Goal: Check status: Check status

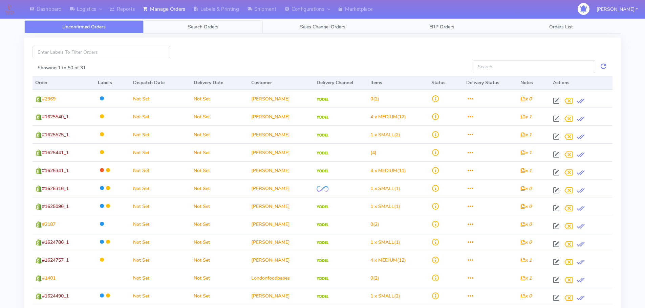
click at [208, 27] on span "Search Orders" at bounding box center [203, 27] width 30 height 6
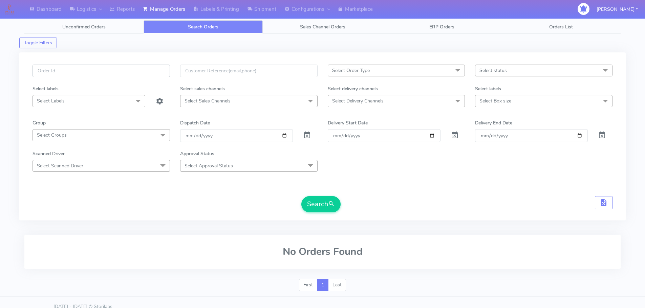
click at [86, 71] on input "text" at bounding box center [100, 71] width 137 height 13
paste input "#1624929_1"
type input "#1624929_1"
click at [322, 200] on button "Search" at bounding box center [320, 204] width 39 height 16
click at [307, 136] on span at bounding box center [307, 137] width 8 height 6
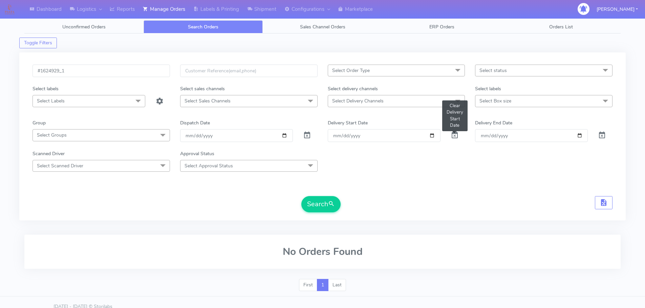
click at [322, 136] on span at bounding box center [455, 137] width 8 height 6
click at [306, 135] on span at bounding box center [307, 137] width 8 height 6
click at [322, 201] on button "Search" at bounding box center [320, 204] width 39 height 16
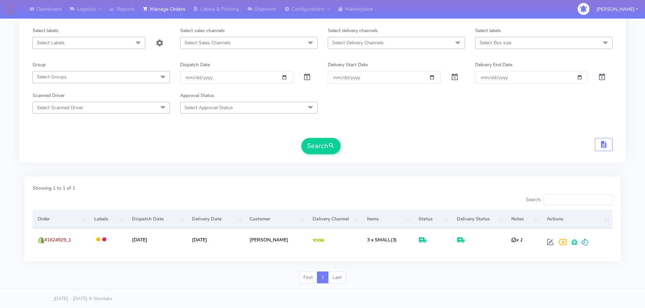
scroll to position [59, 0]
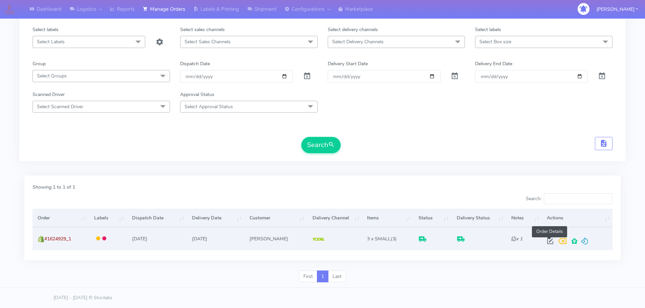
click at [322, 241] on span at bounding box center [550, 243] width 12 height 6
select select "5"
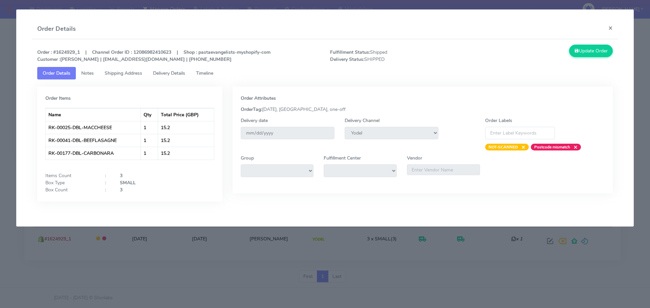
click at [127, 75] on span "Shipping Address" at bounding box center [124, 73] width 38 height 6
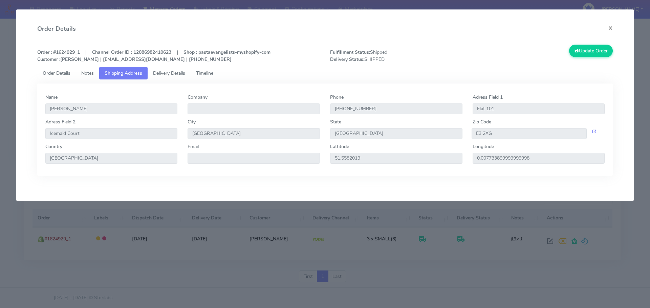
click at [160, 75] on span "Delivery Details" at bounding box center [169, 73] width 32 height 6
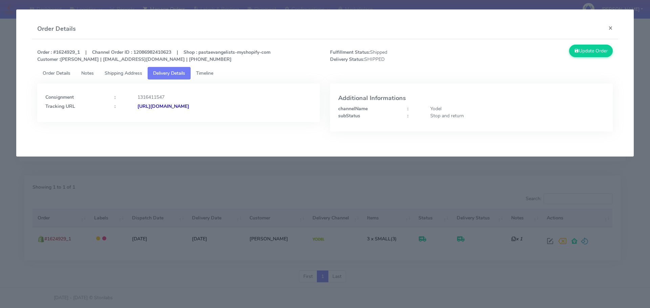
click at [189, 106] on strong "[URL][DOMAIN_NAME]" at bounding box center [163, 106] width 52 height 6
click at [116, 73] on span "Shipping Address" at bounding box center [124, 73] width 38 height 6
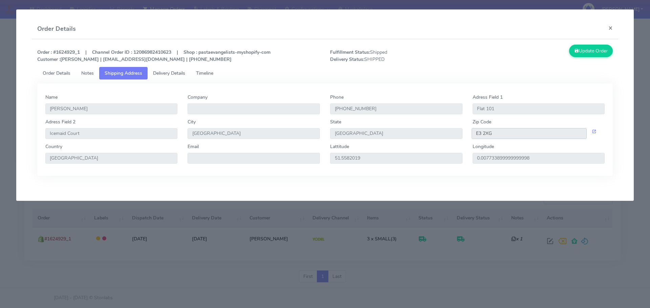
drag, startPoint x: 497, startPoint y: 134, endPoint x: 464, endPoint y: 134, distance: 33.2
click at [322, 134] on div "Adress Field 2 Icemaid Court City London State [GEOGRAPHIC_DATA] Zip Code E3 2XG" at bounding box center [325, 130] width 570 height 25
click at [322, 32] on button "×" at bounding box center [610, 28] width 15 height 18
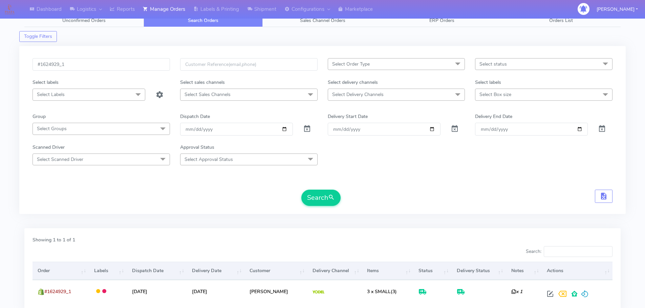
scroll to position [0, 0]
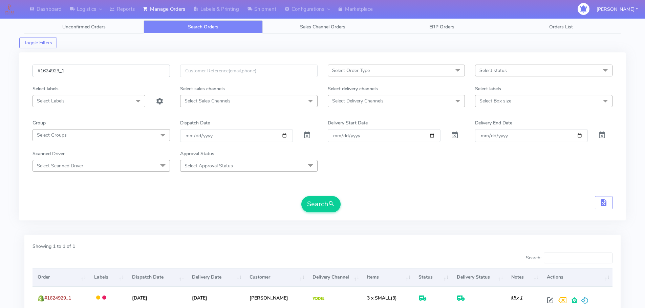
drag, startPoint x: 70, startPoint y: 70, endPoint x: 21, endPoint y: 67, distance: 49.2
click at [21, 67] on div "#1624929_1 Select Order Type Select All MEALS ATAVI One Off Pasta Club Gift Kit…" at bounding box center [322, 136] width 606 height 168
paste input "19299"
type input "#1619299"
click at [318, 199] on button "Search" at bounding box center [320, 204] width 39 height 16
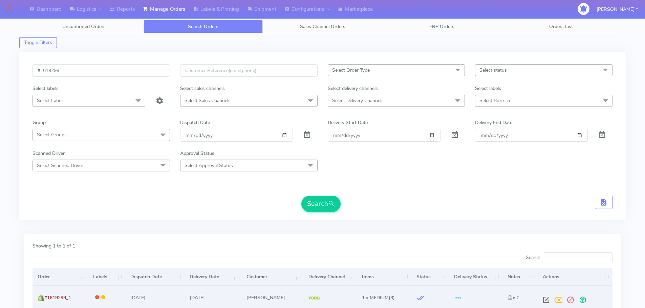
scroll to position [59, 0]
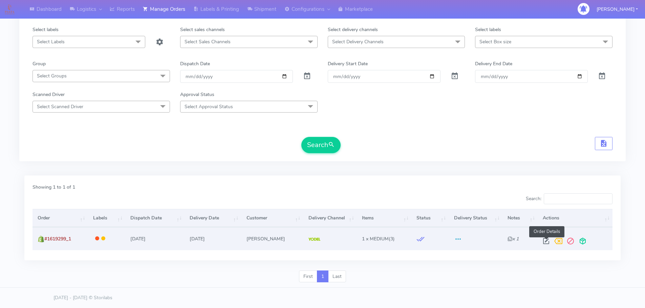
click at [322, 243] on span at bounding box center [546, 243] width 12 height 6
select select "5"
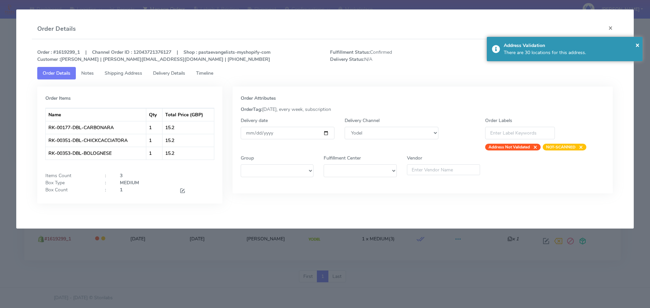
click at [129, 72] on span "Shipping Address" at bounding box center [124, 73] width 38 height 6
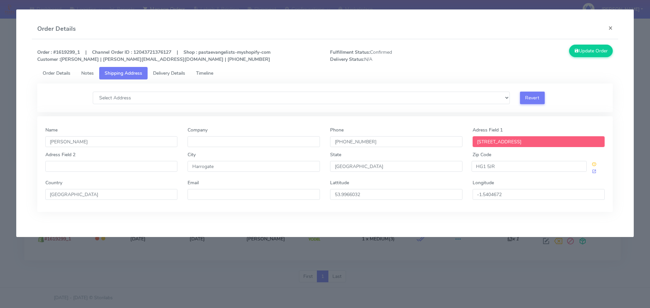
click at [173, 81] on tabset "Order Details Notes Shipping Address Delivery Details Timeline Order Items Name…" at bounding box center [325, 139] width 576 height 145
click at [174, 78] on link "Delivery Details" at bounding box center [169, 73] width 43 height 13
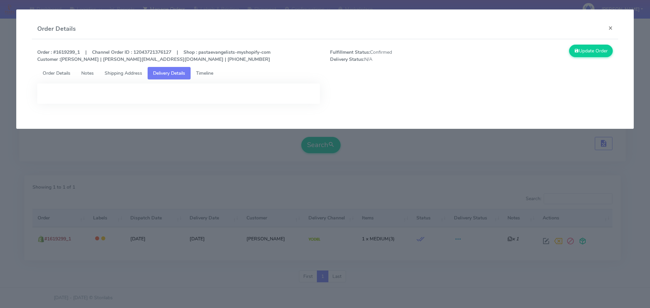
click at [128, 71] on span "Shipping Address" at bounding box center [124, 73] width 38 height 6
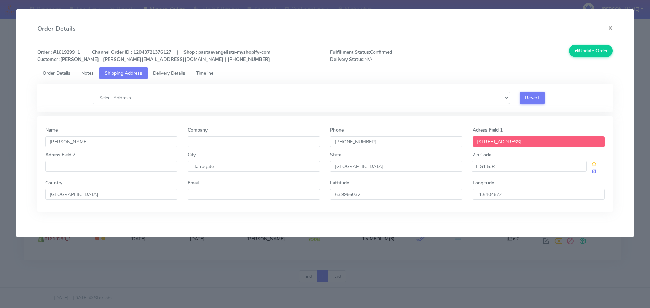
click at [160, 76] on span "Delivery Details" at bounding box center [169, 73] width 32 height 6
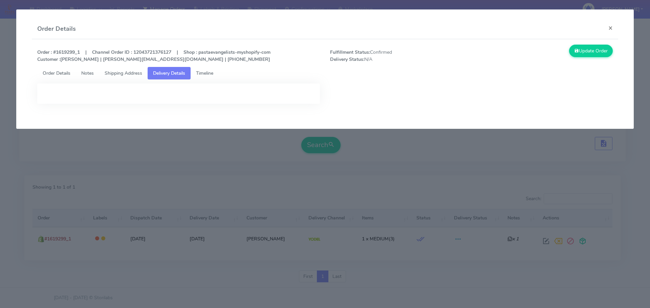
click at [69, 71] on span "Order Details" at bounding box center [57, 73] width 28 height 6
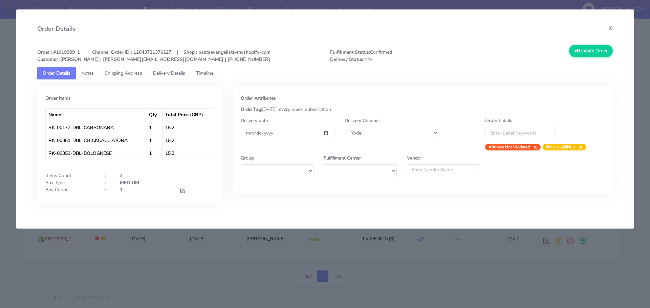
click at [104, 73] on link "Shipping Address" at bounding box center [123, 73] width 48 height 13
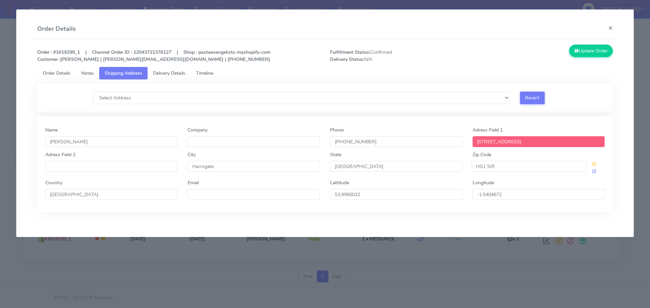
click at [89, 72] on span "Notes" at bounding box center [87, 73] width 13 height 6
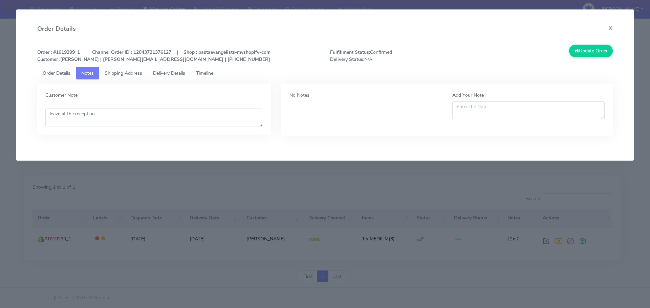
click at [119, 72] on span "Shipping Address" at bounding box center [124, 73] width 38 height 6
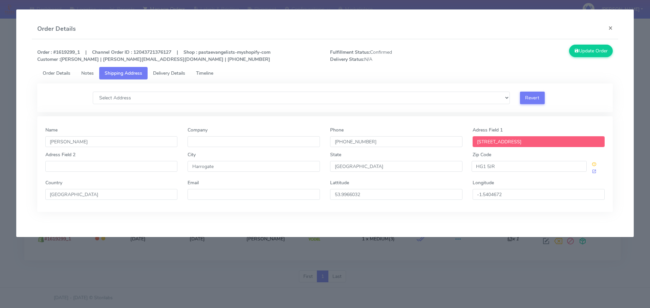
click at [170, 72] on span "Delivery Details" at bounding box center [169, 73] width 32 height 6
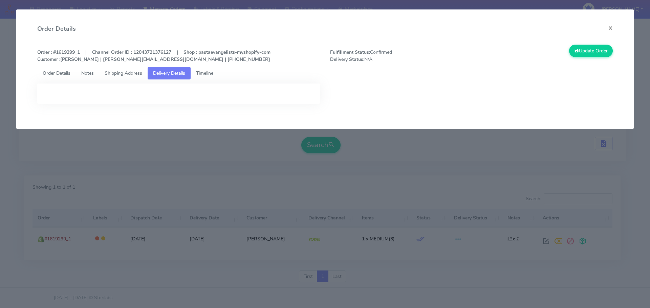
click at [198, 72] on link "Timeline" at bounding box center [205, 73] width 28 height 13
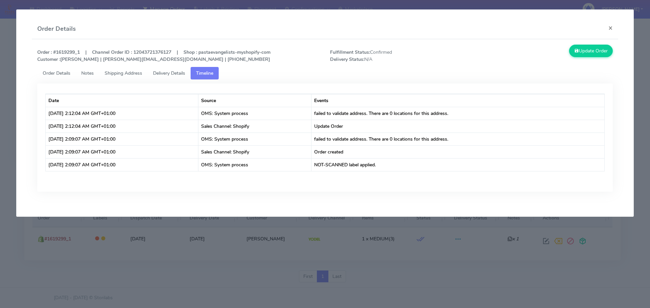
click at [179, 79] on link "Delivery Details" at bounding box center [169, 73] width 43 height 13
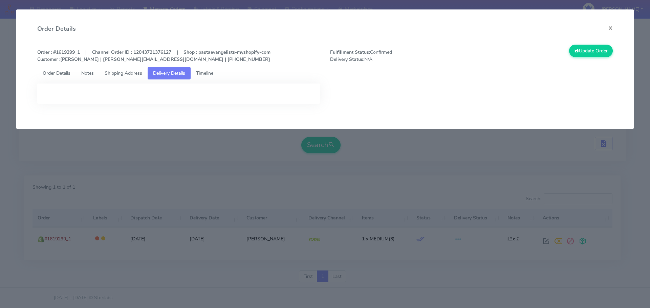
click at [136, 74] on span "Shipping Address" at bounding box center [124, 73] width 38 height 6
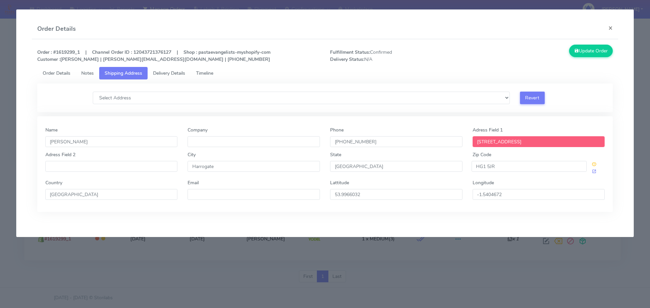
click at [84, 73] on span "Notes" at bounding box center [87, 73] width 13 height 6
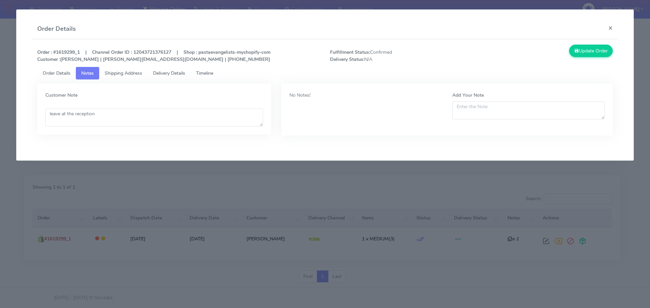
click at [60, 73] on span "Order Details" at bounding box center [57, 73] width 28 height 6
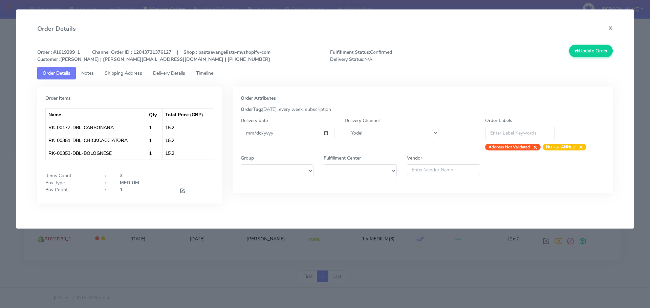
click at [89, 71] on span "Notes" at bounding box center [87, 73] width 13 height 6
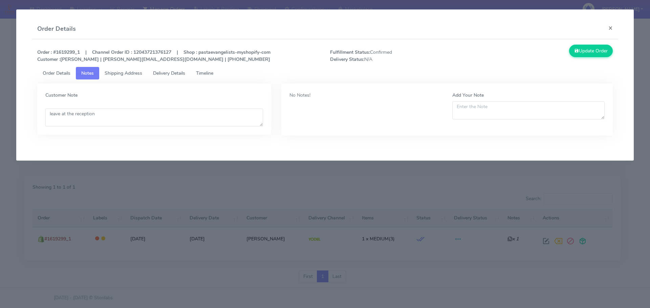
click at [112, 73] on span "Shipping Address" at bounding box center [124, 73] width 38 height 6
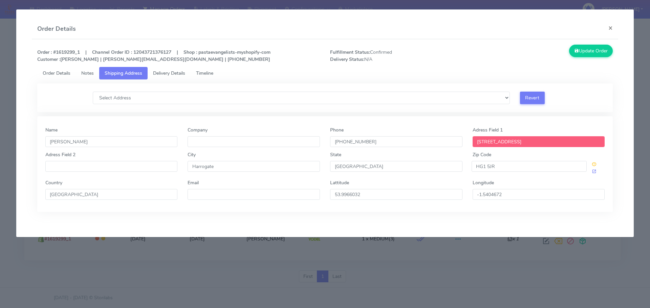
click at [168, 74] on span "Delivery Details" at bounding box center [169, 73] width 32 height 6
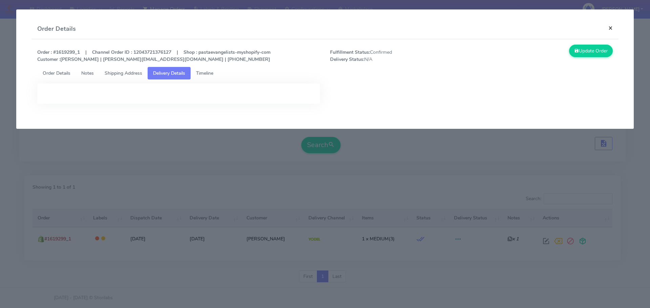
click at [322, 28] on button "×" at bounding box center [610, 28] width 15 height 18
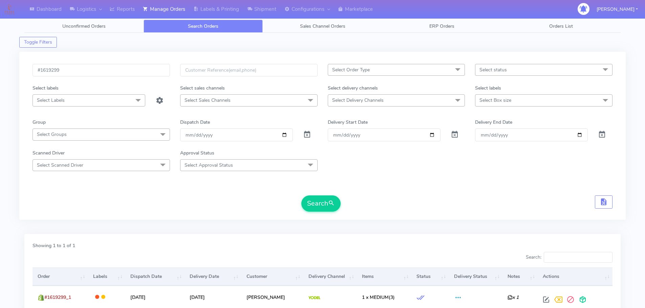
scroll to position [0, 0]
click at [72, 69] on input "#1619299" at bounding box center [100, 71] width 137 height 13
type input "#1619299_1"
click at [301, 196] on button "Search" at bounding box center [320, 204] width 39 height 16
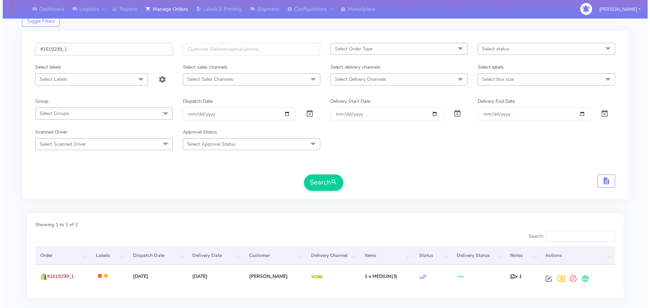
scroll to position [59, 0]
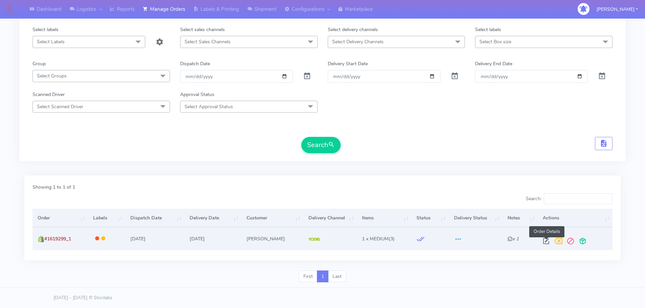
click at [322, 240] on span at bounding box center [546, 243] width 12 height 6
select select "5"
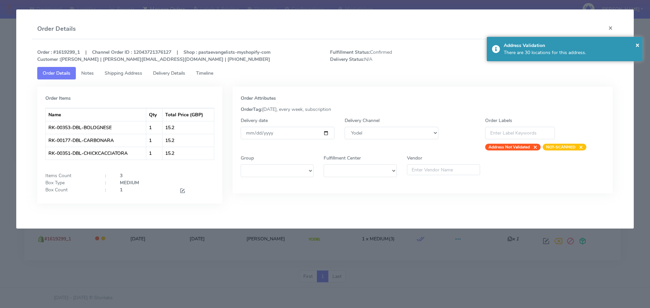
click at [119, 75] on span "Shipping Address" at bounding box center [124, 73] width 38 height 6
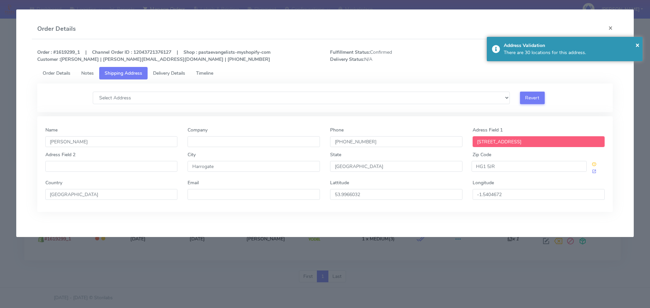
click at [161, 74] on span "Delivery Details" at bounding box center [169, 73] width 32 height 6
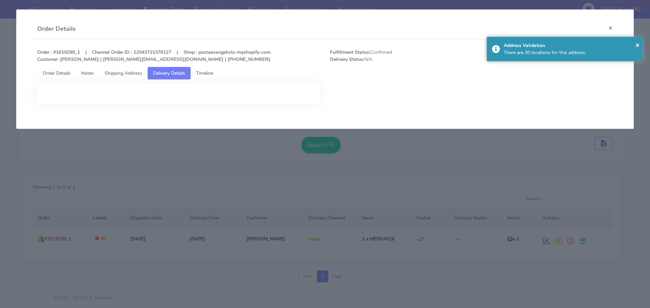
click at [207, 72] on span "Timeline" at bounding box center [204, 73] width 17 height 6
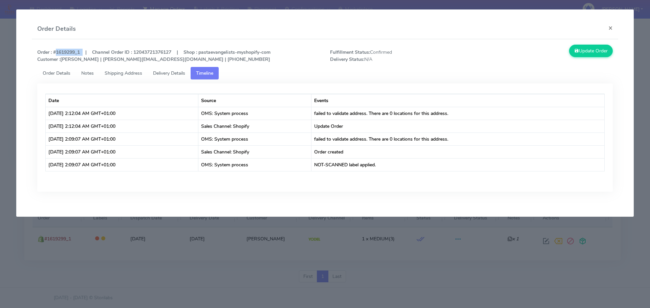
drag, startPoint x: 54, startPoint y: 50, endPoint x: 83, endPoint y: 52, distance: 28.8
click at [83, 52] on strong "Order : #1619299_1 | Channel Order ID : 12043721376127 | Shop : pastaevangelist…" at bounding box center [153, 56] width 233 height 14
copy strong "#1619299_1"
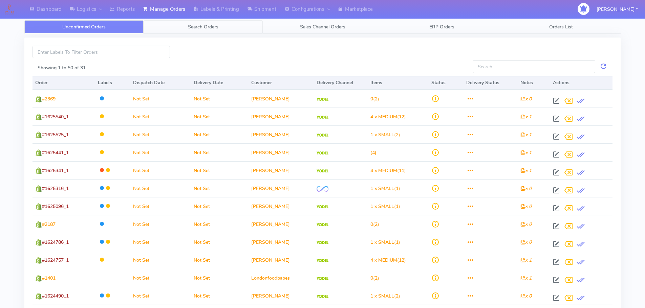
click at [208, 24] on span "Search Orders" at bounding box center [203, 27] width 30 height 6
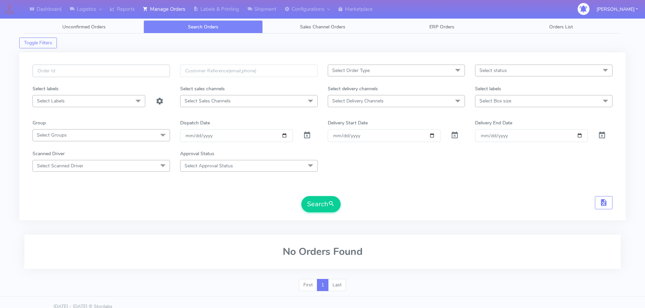
click at [66, 71] on input "text" at bounding box center [100, 71] width 137 height 13
paste input "#1619299"
type input "#1619299"
click at [301, 196] on button "Search" at bounding box center [320, 204] width 39 height 16
click at [305, 136] on span at bounding box center [307, 137] width 8 height 6
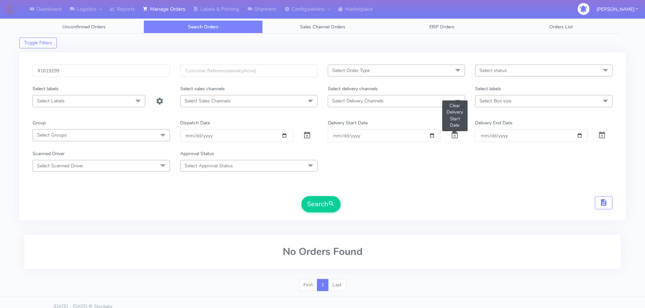
click at [454, 135] on span at bounding box center [455, 137] width 8 height 6
click at [326, 204] on button "Search" at bounding box center [320, 204] width 39 height 16
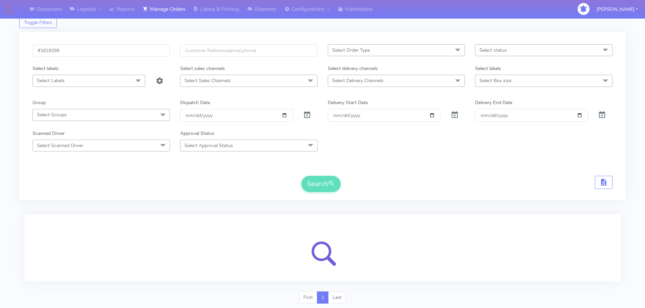
scroll to position [42, 0]
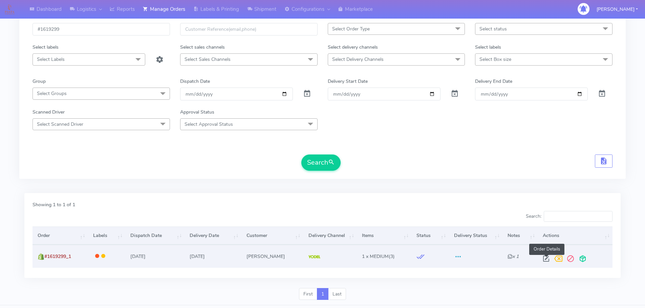
click at [548, 258] on span at bounding box center [546, 260] width 12 height 6
select select "5"
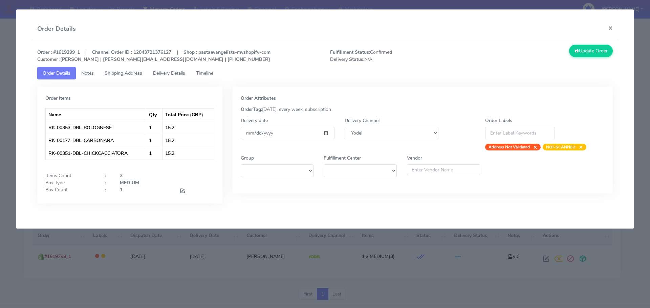
click at [92, 76] on span "Notes" at bounding box center [87, 73] width 13 height 6
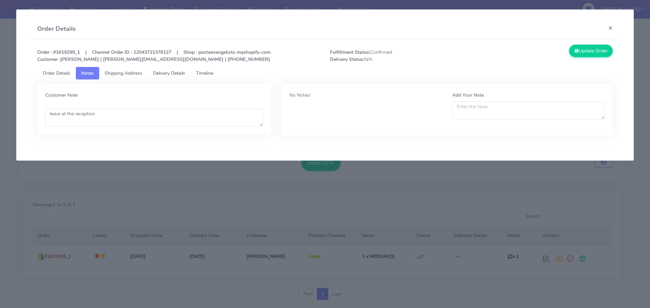
click at [132, 73] on span "Shipping Address" at bounding box center [124, 73] width 38 height 6
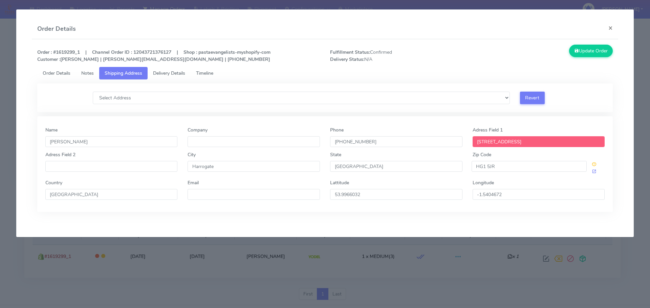
click at [174, 78] on link "Delivery Details" at bounding box center [169, 73] width 43 height 13
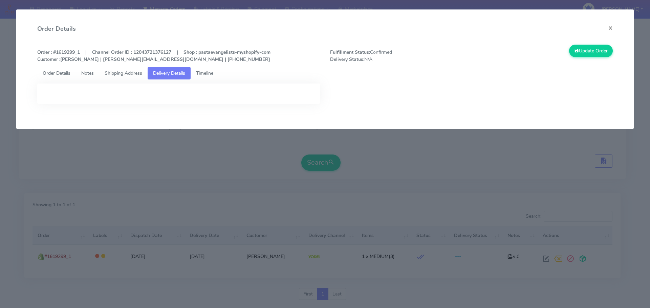
click at [211, 71] on span "Timeline" at bounding box center [204, 73] width 17 height 6
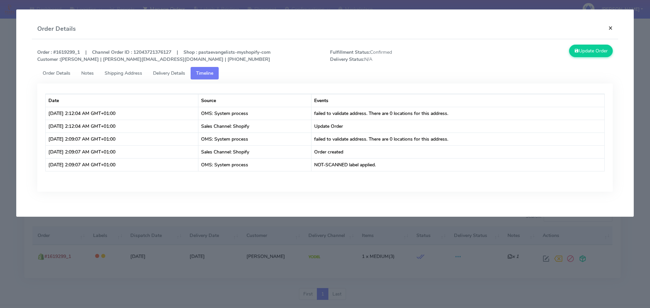
click at [610, 29] on button "×" at bounding box center [610, 28] width 15 height 18
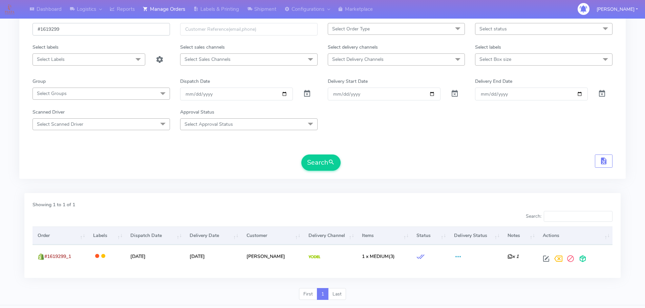
click at [84, 28] on input "#1619299" at bounding box center [100, 29] width 137 height 13
paste input "#1619452"
click at [41, 31] on input "##1619452" at bounding box center [100, 29] width 137 height 13
type input "#1619452"
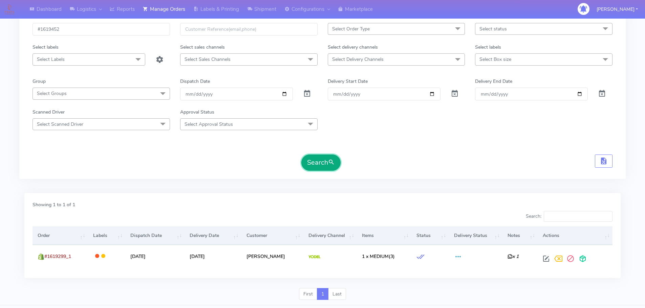
click at [320, 166] on button "Search" at bounding box center [320, 163] width 39 height 16
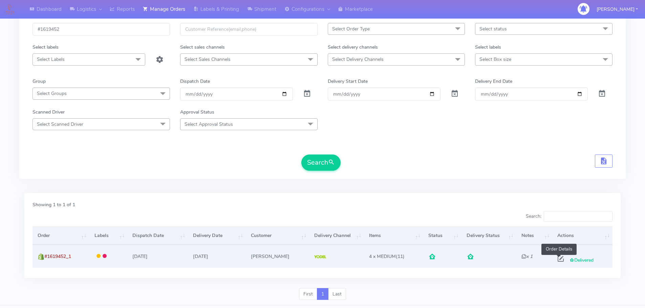
click at [559, 258] on span at bounding box center [560, 260] width 12 height 6
select select "5"
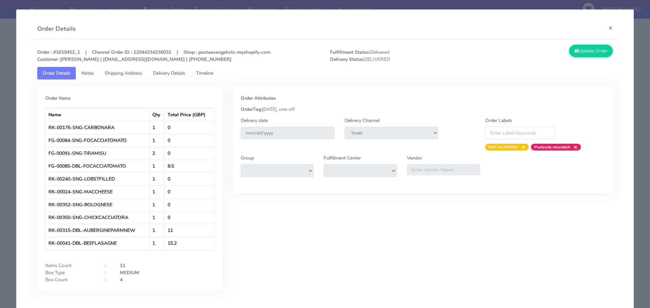
click at [151, 76] on link "Delivery Details" at bounding box center [169, 73] width 43 height 13
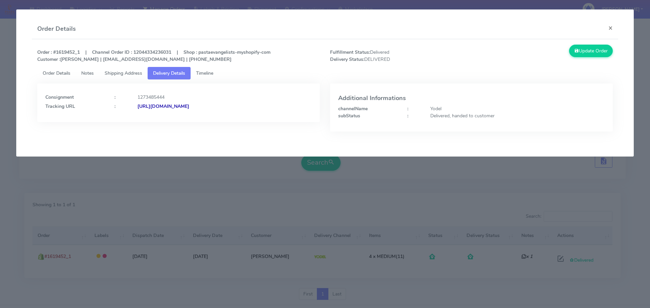
click at [189, 107] on strong "https://www.yodel.co.uk/tracking/JJD0002249960886242" at bounding box center [163, 106] width 52 height 6
drag, startPoint x: 614, startPoint y: 28, endPoint x: 552, endPoint y: 24, distance: 61.4
click at [614, 28] on button "×" at bounding box center [610, 28] width 15 height 18
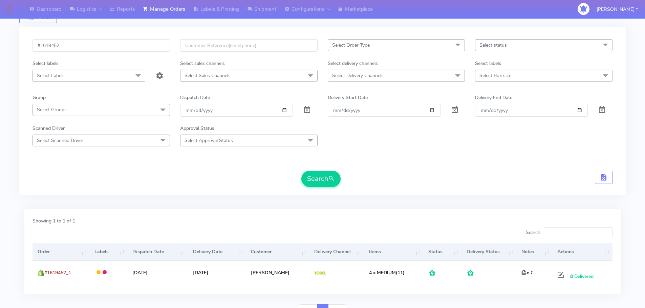
scroll to position [0, 0]
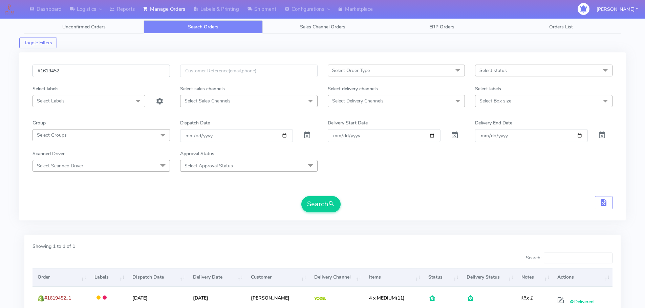
drag, startPoint x: 76, startPoint y: 74, endPoint x: 7, endPoint y: 73, distance: 69.4
click at [5, 73] on div "Dashboard Logistics London Logistics Reports Manage Orders Labels & Printing Sh…" at bounding box center [322, 179] width 645 height 335
paste input "_1"
type input "#1619452_1"
click at [324, 207] on button "Search" at bounding box center [320, 204] width 39 height 16
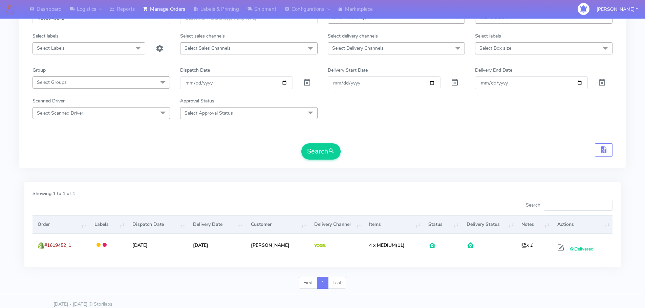
scroll to position [59, 0]
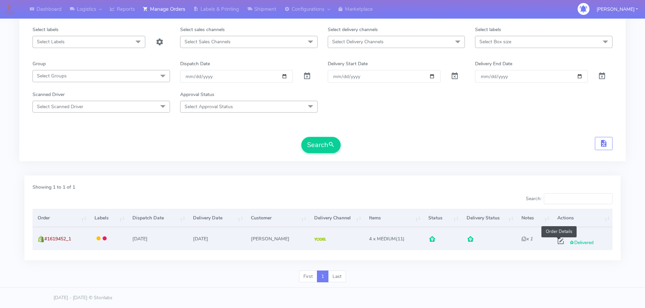
click at [558, 242] on span at bounding box center [560, 243] width 12 height 6
select select "5"
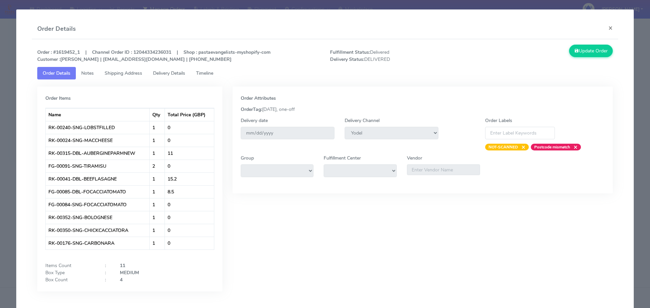
click at [168, 75] on span "Delivery Details" at bounding box center [169, 73] width 32 height 6
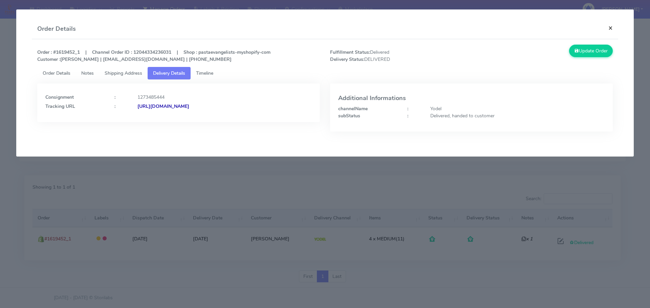
click at [613, 29] on button "×" at bounding box center [610, 28] width 15 height 18
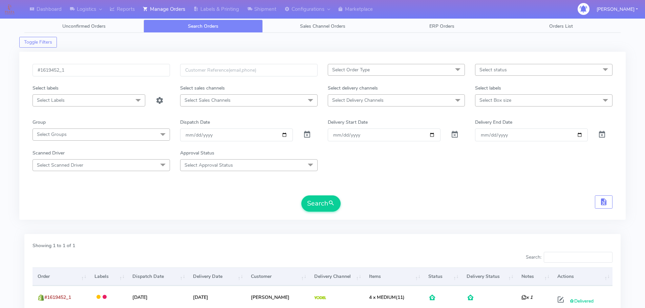
scroll to position [0, 0]
drag, startPoint x: 73, startPoint y: 71, endPoint x: 40, endPoint y: 68, distance: 33.0
click at [40, 68] on input "#1619452_1" at bounding box center [100, 71] width 137 height 13
drag, startPoint x: 90, startPoint y: 70, endPoint x: 30, endPoint y: 66, distance: 60.4
click at [30, 66] on div "#1619452_1" at bounding box center [101, 75] width 148 height 21
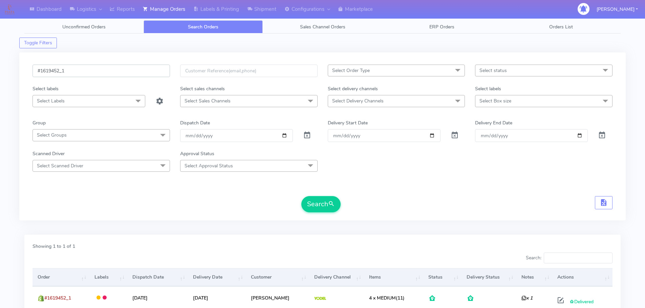
paste input "21729"
type input "#1621729"
click at [329, 210] on button "Search" at bounding box center [320, 204] width 39 height 16
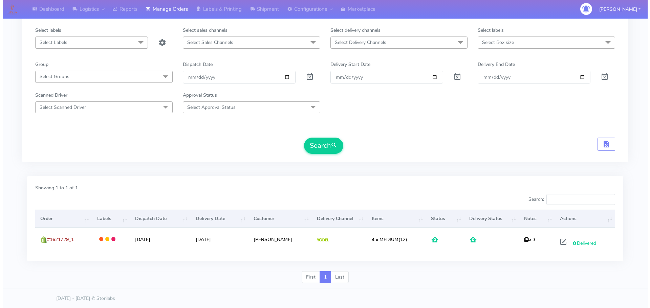
scroll to position [59, 0]
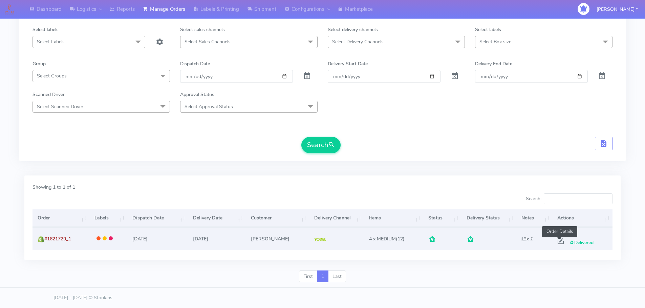
click at [557, 242] on span at bounding box center [560, 243] width 12 height 6
select select "5"
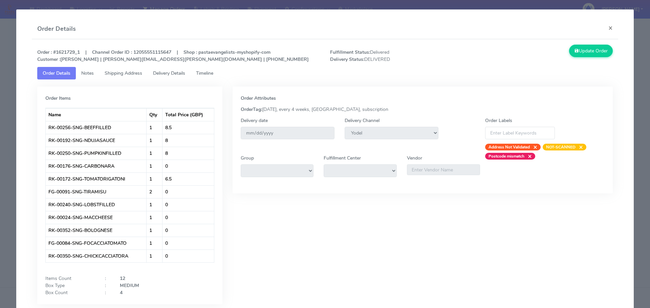
click at [112, 74] on span "Shipping Address" at bounding box center [124, 73] width 38 height 6
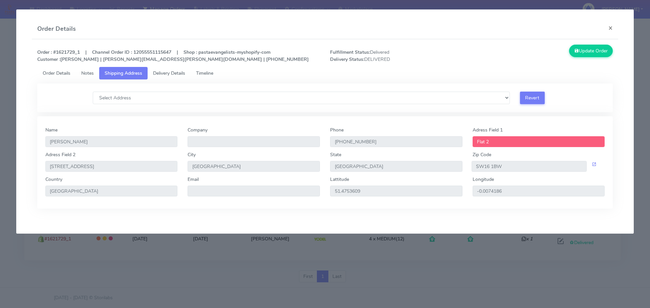
click at [171, 74] on span "Delivery Details" at bounding box center [169, 73] width 32 height 6
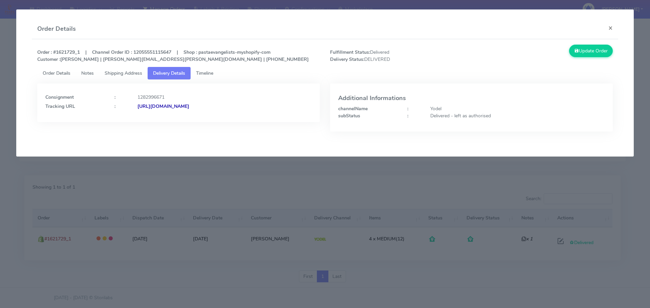
click at [189, 107] on strong "https://www.yodel.co.uk/tracking/JJD0002249960892189" at bounding box center [163, 106] width 52 height 6
click at [51, 74] on span "Order Details" at bounding box center [57, 73] width 28 height 6
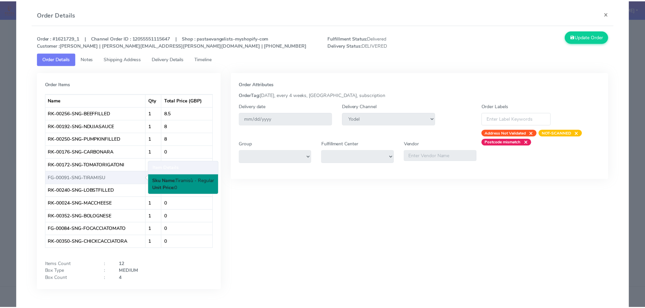
scroll to position [0, 0]
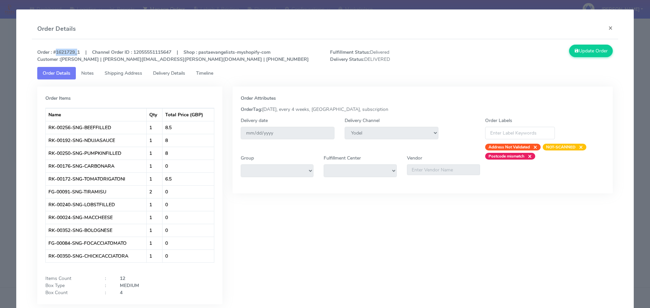
drag, startPoint x: 54, startPoint y: 51, endPoint x: 75, endPoint y: 54, distance: 21.5
click at [75, 54] on strong "Order : #1621729_1 | Channel Order ID : 12055551115647 | Shop : pastaevangelist…" at bounding box center [172, 56] width 271 height 14
copy strong "#1621729"
click at [606, 32] on button "×" at bounding box center [610, 28] width 15 height 18
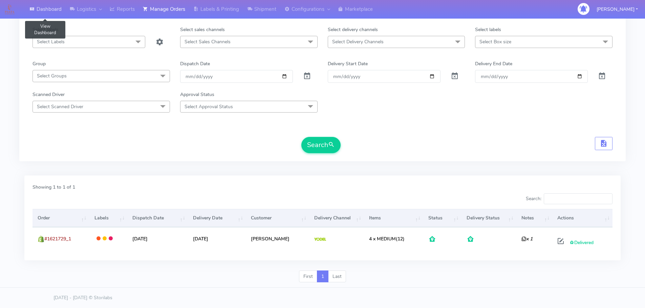
click at [51, 15] on link "Dashboard" at bounding box center [45, 9] width 40 height 19
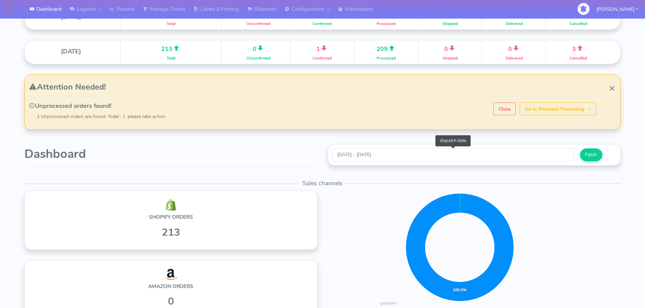
scroll to position [271, 0]
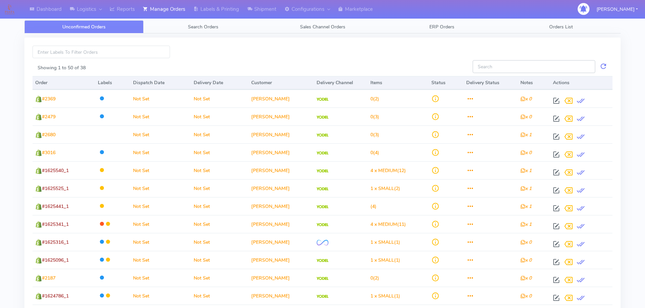
click at [533, 66] on input "Showing 1 to 50 of 38" at bounding box center [534, 66] width 123 height 13
paste input "#1621729"
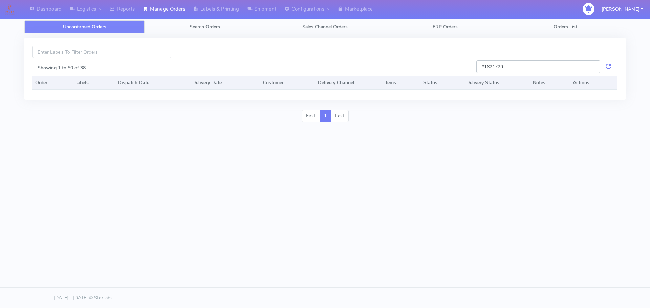
click at [563, 68] on input "#1621729" at bounding box center [538, 66] width 124 height 13
type input "#1621729"
click at [607, 68] on link at bounding box center [608, 66] width 8 height 13
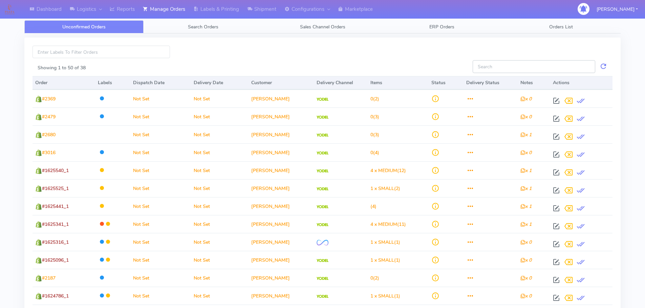
click at [501, 67] on input "Showing 1 to 50 of 38" at bounding box center [534, 66] width 123 height 13
paste input "#1621729"
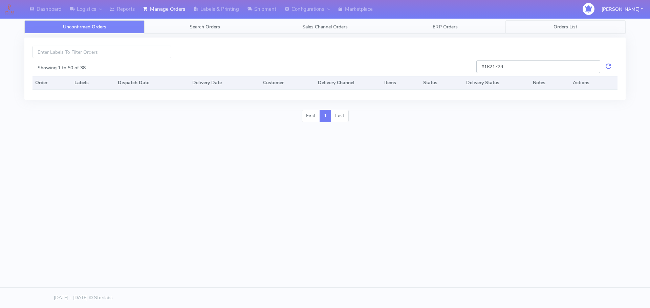
type input "#1621729"
click at [563, 29] on span "Orders List" at bounding box center [565, 27] width 24 height 6
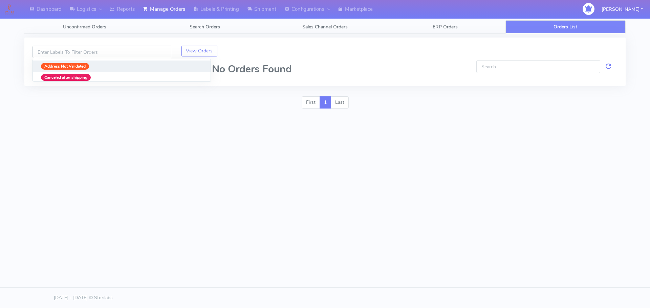
click at [72, 54] on input at bounding box center [101, 52] width 139 height 13
paste input "#1621729"
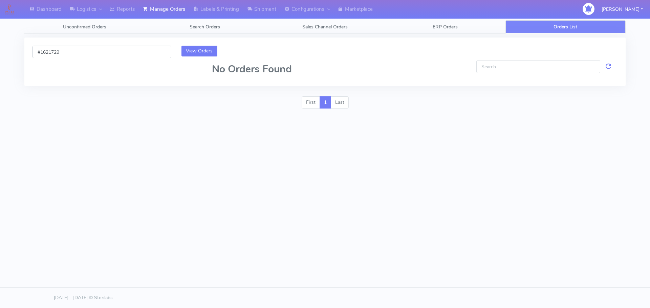
type input "#1621729"
click at [202, 51] on button "View Orders" at bounding box center [199, 51] width 36 height 11
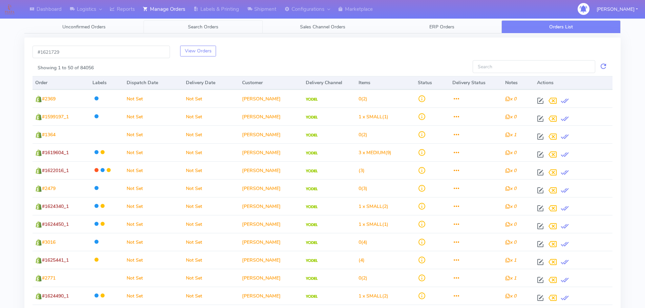
click at [199, 29] on span "Search Orders" at bounding box center [203, 27] width 30 height 6
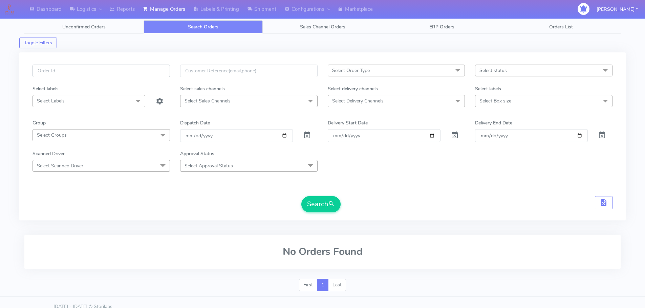
click at [102, 73] on input "text" at bounding box center [100, 71] width 137 height 13
paste input "#1621729"
type input "#1621729_2"
click at [323, 209] on button "Search" at bounding box center [320, 204] width 39 height 16
click at [309, 138] on span at bounding box center [307, 137] width 8 height 6
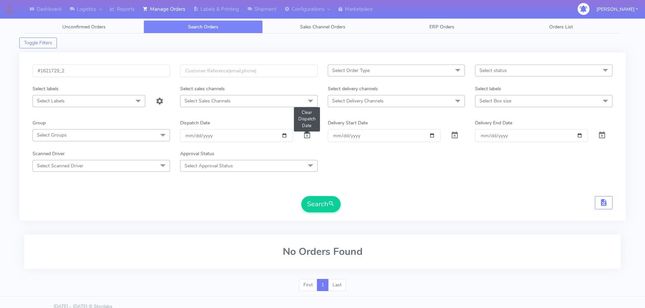
click at [307, 137] on span at bounding box center [307, 137] width 8 height 6
click at [307, 134] on span at bounding box center [307, 137] width 8 height 6
click at [306, 136] on span at bounding box center [307, 137] width 8 height 6
click at [351, 166] on div "Scanned Driver Select Scanned Driver Select All Test Driver Mohibur R Chaudhry …" at bounding box center [322, 161] width 590 height 22
click at [309, 135] on span at bounding box center [307, 137] width 8 height 6
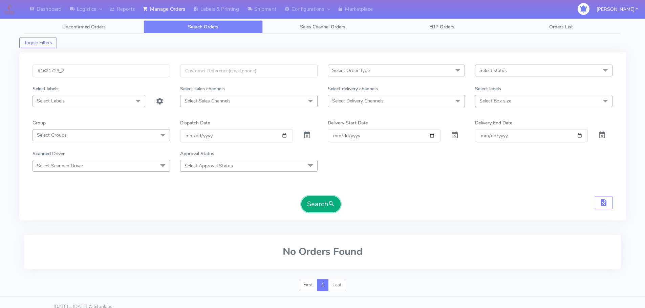
click at [334, 210] on button "Search" at bounding box center [320, 204] width 39 height 16
click at [72, 73] on input "#1621729_2" at bounding box center [100, 71] width 137 height 13
click at [328, 202] on span "submit" at bounding box center [331, 204] width 7 height 9
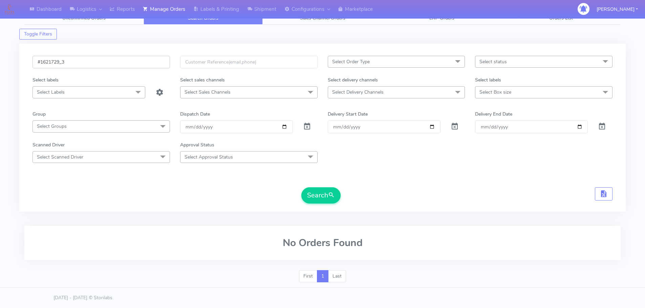
click at [91, 63] on input "#1621729_3" at bounding box center [100, 62] width 137 height 13
type input "#1621729"
click at [314, 201] on button "Search" at bounding box center [320, 196] width 39 height 16
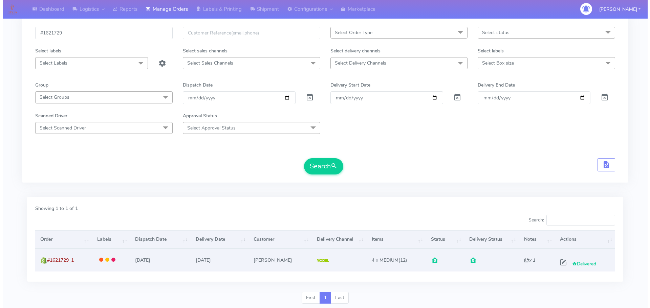
scroll to position [59, 0]
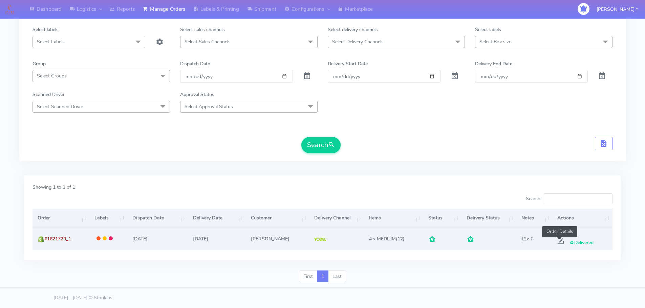
click at [558, 243] on span at bounding box center [560, 243] width 12 height 6
select select "5"
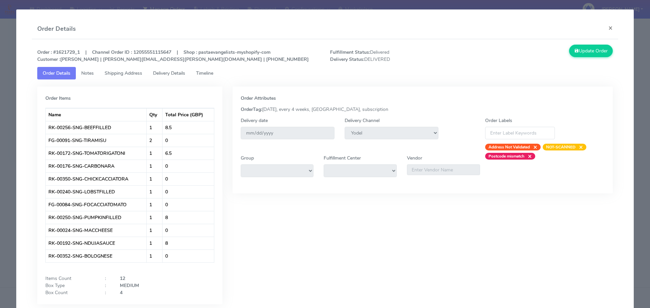
click at [89, 73] on span "Notes" at bounding box center [87, 73] width 13 height 6
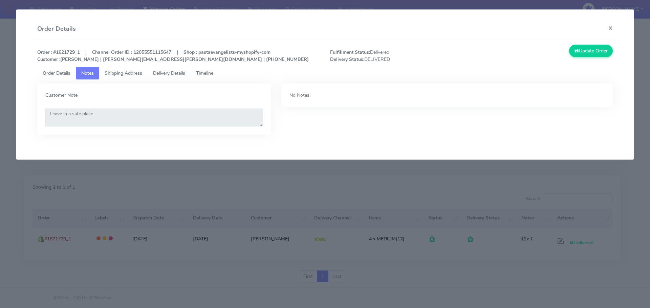
click at [114, 74] on span "Shipping Address" at bounding box center [124, 73] width 38 height 6
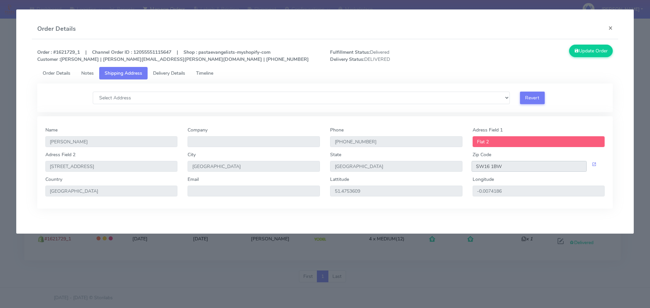
drag, startPoint x: 497, startPoint y: 168, endPoint x: 458, endPoint y: 169, distance: 39.6
click at [458, 169] on div "Adress Field 2 120 Streatham High Road City London State England Zip Code SW16 …" at bounding box center [325, 163] width 570 height 25
click at [52, 74] on span "Order Details" at bounding box center [57, 73] width 28 height 6
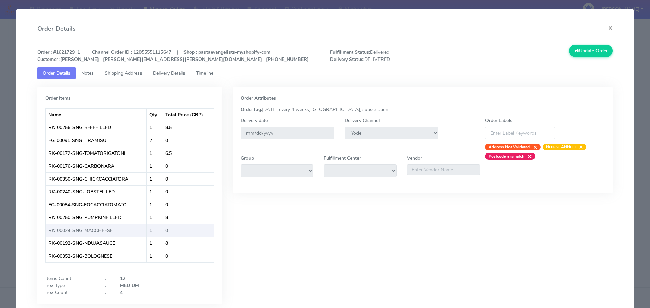
scroll to position [31, 0]
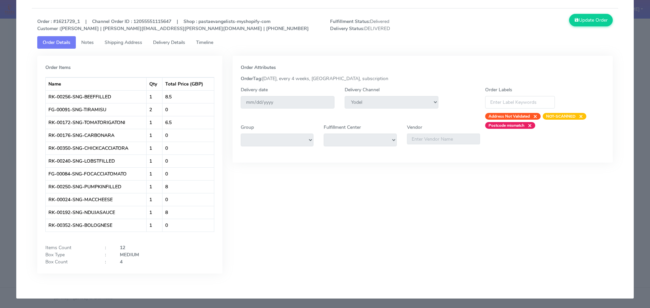
click at [131, 44] on span "Shipping Address" at bounding box center [124, 42] width 38 height 6
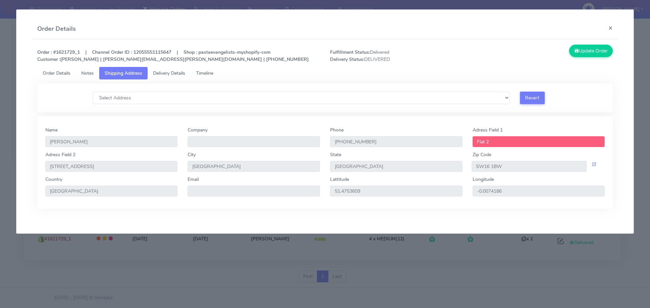
click at [175, 74] on span "Delivery Details" at bounding box center [169, 73] width 32 height 6
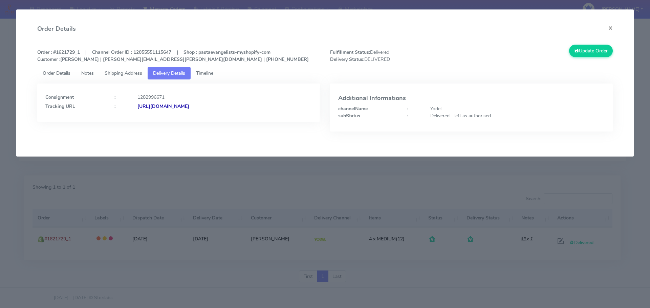
click at [66, 73] on span "Order Details" at bounding box center [57, 73] width 28 height 6
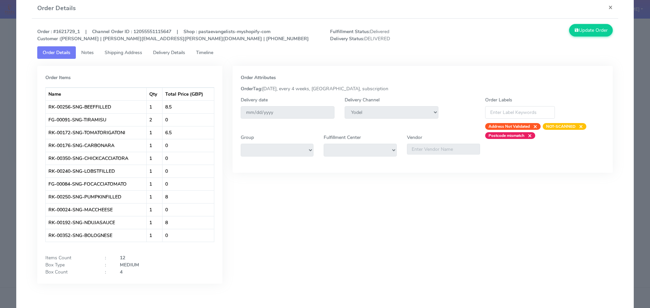
scroll to position [31, 0]
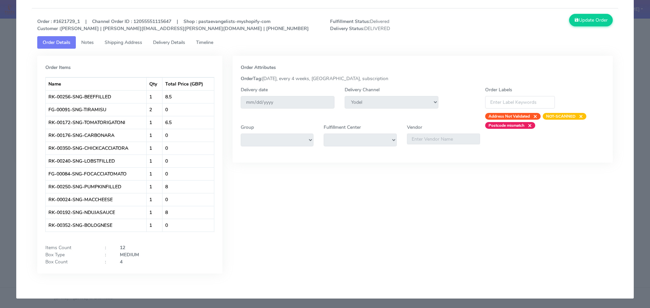
click at [179, 46] on link "Delivery Details" at bounding box center [169, 42] width 43 height 13
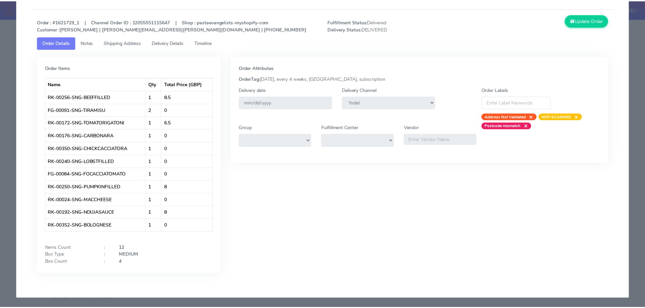
scroll to position [0, 0]
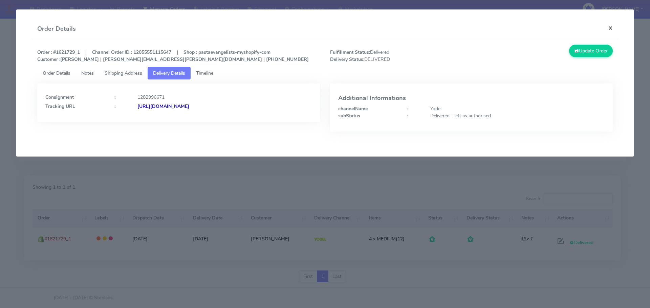
click at [610, 28] on button "×" at bounding box center [610, 28] width 15 height 18
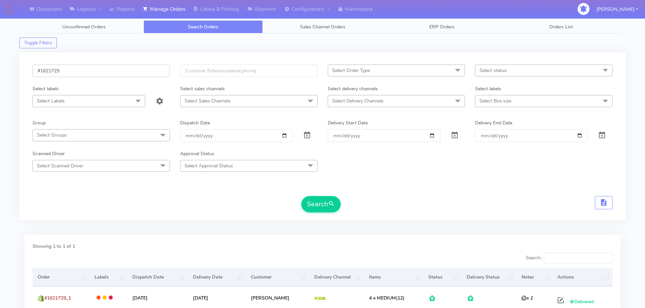
click at [90, 69] on input "#1621729" at bounding box center [100, 71] width 137 height 13
paste input "471"
type input "#1621471"
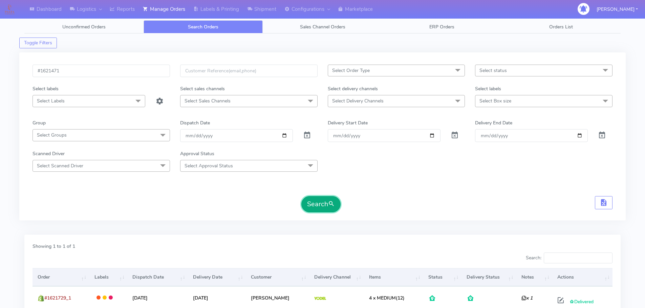
click at [321, 210] on button "Search" at bounding box center [320, 204] width 39 height 16
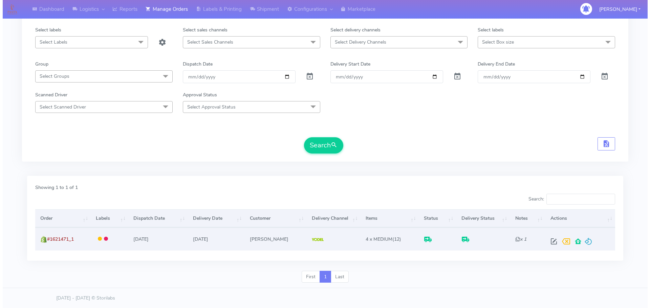
scroll to position [59, 0]
click at [550, 243] on span at bounding box center [551, 243] width 12 height 6
select select "5"
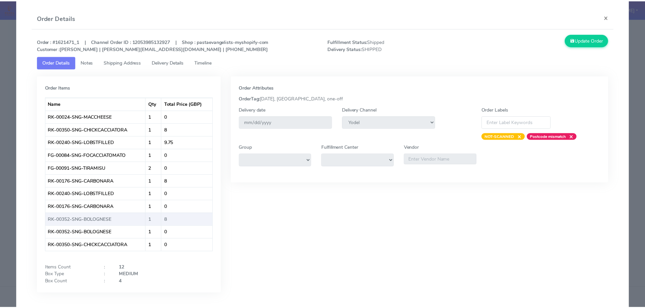
scroll to position [0, 0]
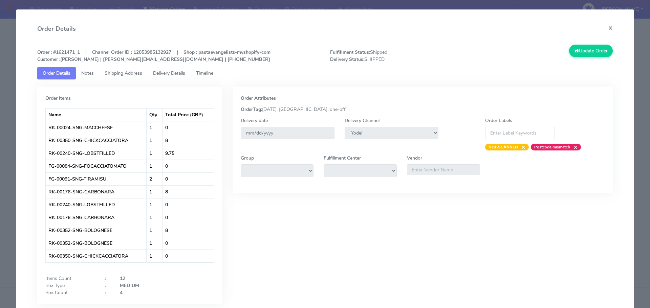
click at [132, 74] on span "Shipping Address" at bounding box center [124, 73] width 38 height 6
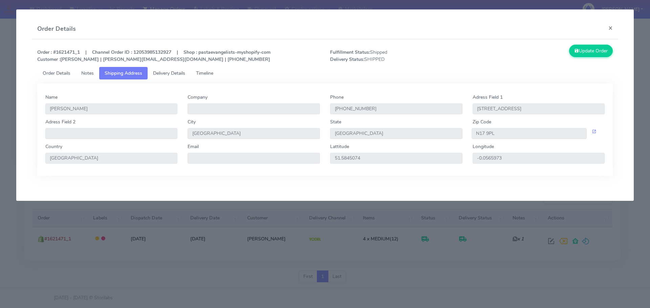
click at [172, 65] on div "Order : #1621471_1 | Channel Order ID : 12053985132927 | Shop : pastaevangelist…" at bounding box center [325, 56] width 586 height 22
click at [171, 71] on span "Delivery Details" at bounding box center [169, 73] width 32 height 6
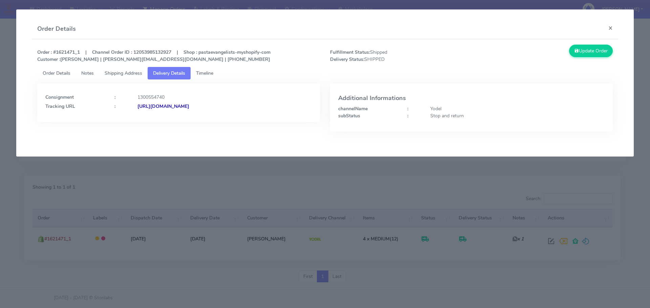
click at [189, 106] on strong "https://www.yodel.co.uk/tracking/JJD0002249960898114" at bounding box center [163, 106] width 52 height 6
click at [128, 72] on span "Shipping Address" at bounding box center [124, 73] width 38 height 6
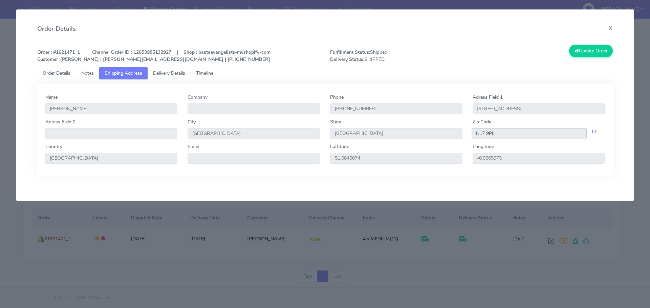
drag, startPoint x: 489, startPoint y: 134, endPoint x: 507, endPoint y: 133, distance: 18.0
click at [507, 133] on input "N17 9PL" at bounding box center [529, 133] width 115 height 11
click at [166, 75] on span "Delivery Details" at bounding box center [169, 73] width 32 height 6
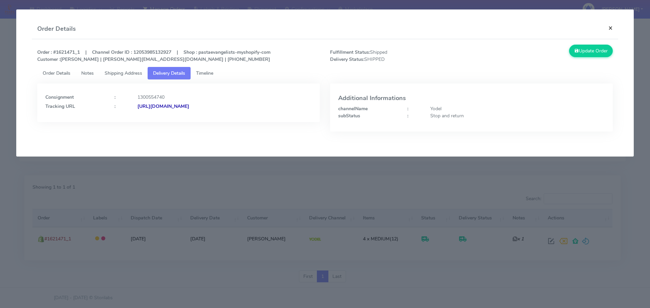
click at [610, 30] on button "×" at bounding box center [610, 28] width 15 height 18
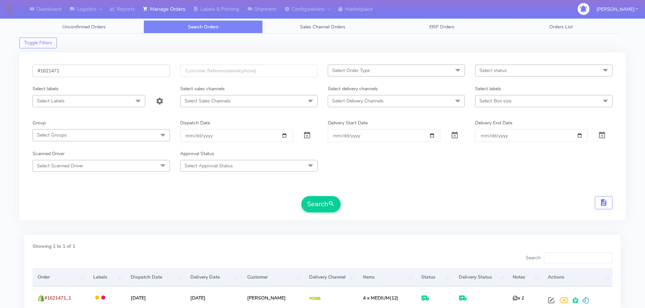
drag, startPoint x: 65, startPoint y: 73, endPoint x: 12, endPoint y: 73, distance: 53.8
click at [12, 73] on div "Dashboard Logistics London Logistics Reports Manage Orders Labels & Printing Sh…" at bounding box center [322, 179] width 645 height 335
paste input "729"
type input "#1621729"
click at [331, 206] on span "submit" at bounding box center [331, 204] width 7 height 9
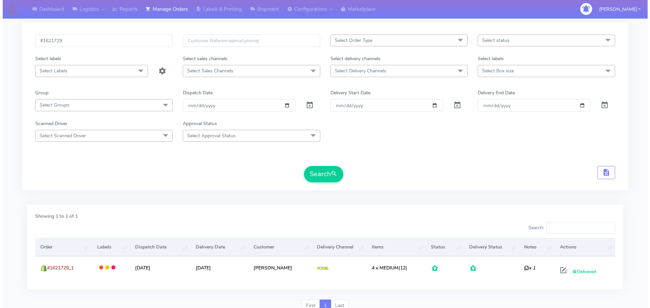
scroll to position [59, 0]
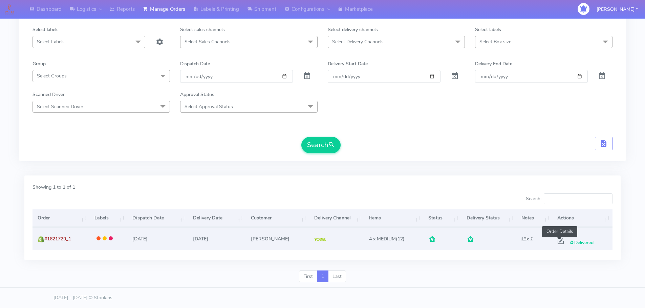
click at [559, 243] on span at bounding box center [560, 243] width 12 height 6
select select "5"
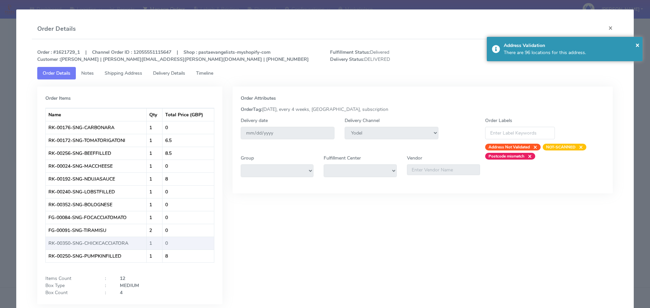
scroll to position [31, 0]
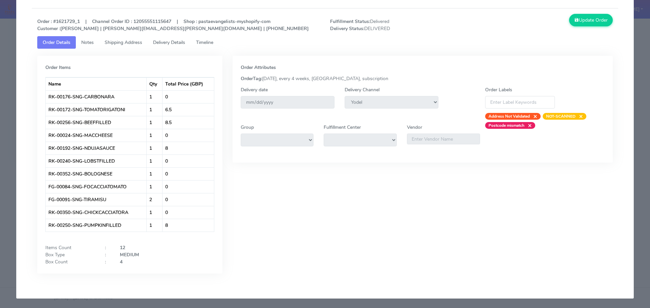
click at [156, 44] on span "Delivery Details" at bounding box center [169, 42] width 32 height 6
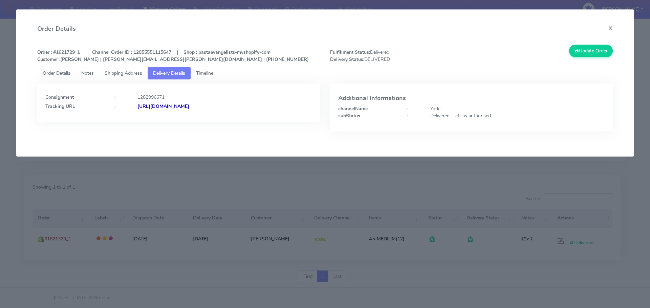
scroll to position [0, 0]
click at [47, 73] on span "Order Details" at bounding box center [57, 73] width 28 height 6
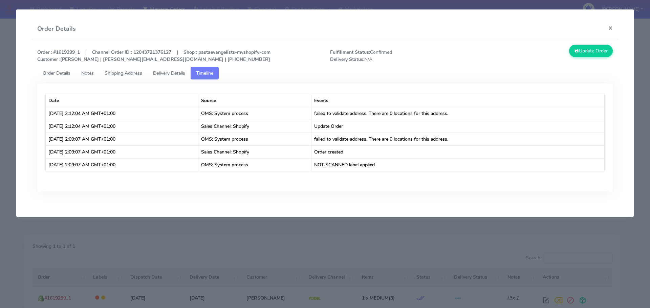
scroll to position [59, 0]
